Goal: Task Accomplishment & Management: Use online tool/utility

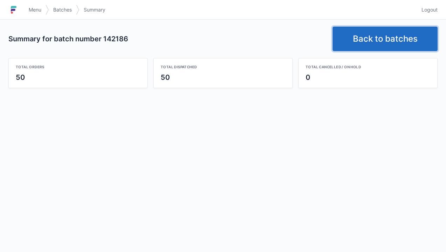
click at [366, 34] on link "Back to batches" at bounding box center [384, 39] width 105 height 24
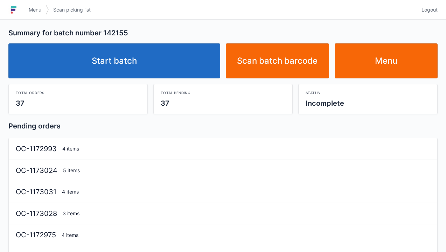
click at [132, 54] on link "Start batch" at bounding box center [114, 60] width 212 height 35
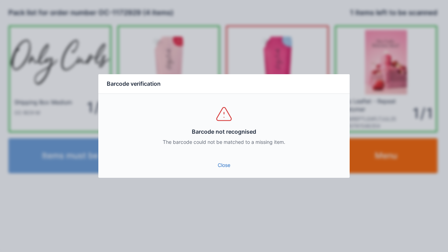
click at [214, 143] on div "The barcode could not be matched to a missing item." at bounding box center [224, 142] width 234 height 7
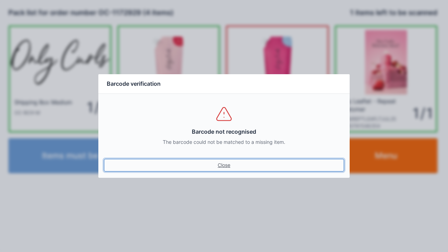
click at [221, 162] on link "Close" at bounding box center [224, 165] width 240 height 13
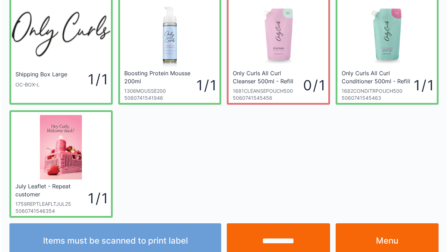
scroll to position [41, 0]
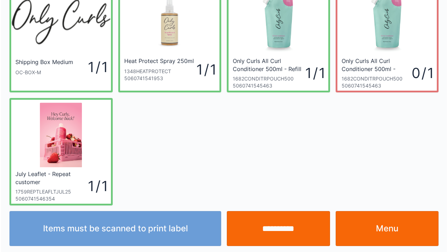
scroll to position [41, 0]
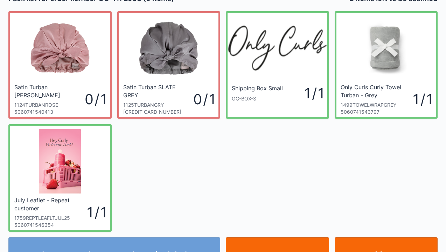
scroll to position [28, 0]
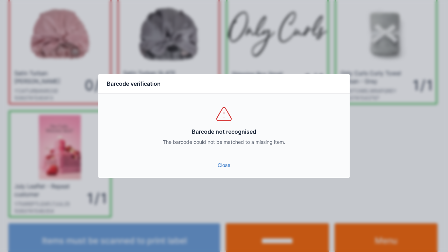
click at [225, 167] on link "Close" at bounding box center [224, 165] width 240 height 13
click at [222, 161] on link "Close" at bounding box center [224, 165] width 240 height 13
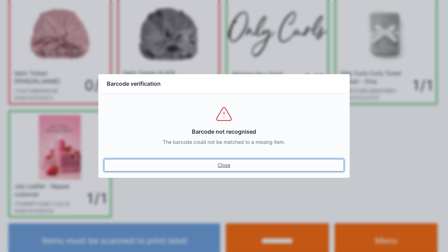
click at [223, 160] on link "Close" at bounding box center [224, 165] width 240 height 13
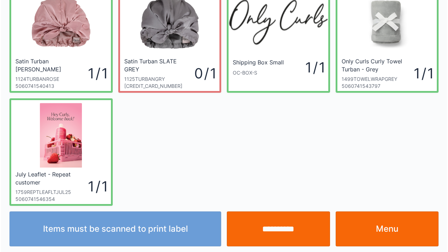
scroll to position [41, 0]
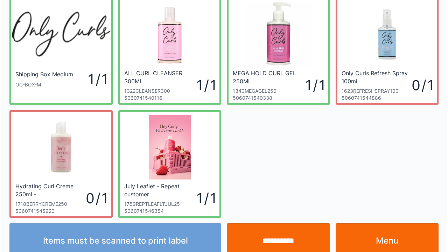
scroll to position [41, 0]
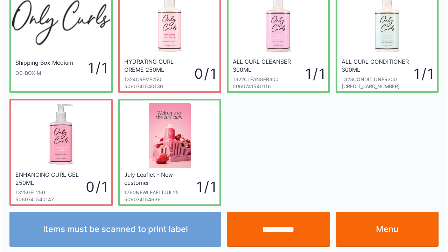
scroll to position [41, 0]
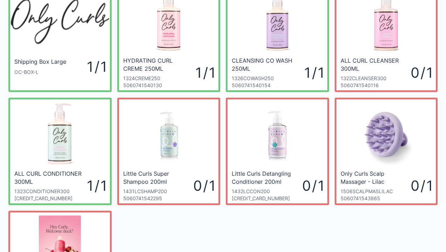
scroll to position [42, 0]
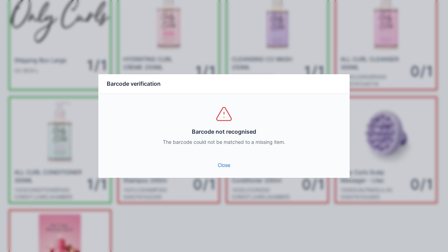
click at [222, 171] on link "Close" at bounding box center [224, 165] width 240 height 13
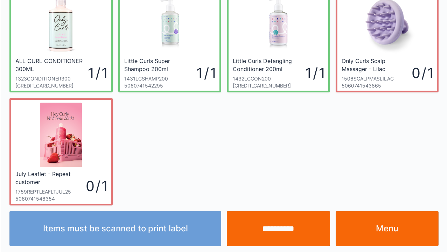
scroll to position [154, 0]
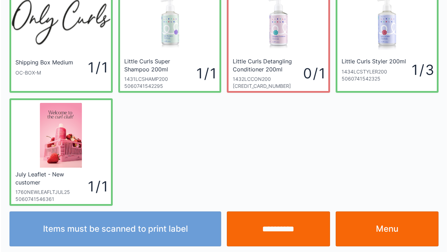
scroll to position [41, 0]
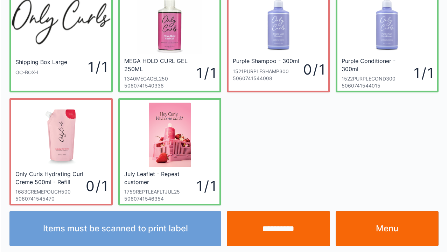
scroll to position [41, 0]
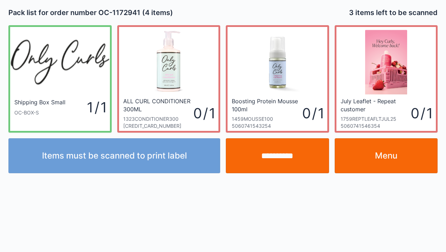
click at [382, 154] on link "Menu" at bounding box center [386, 155] width 103 height 35
